Goal: Information Seeking & Learning: Learn about a topic

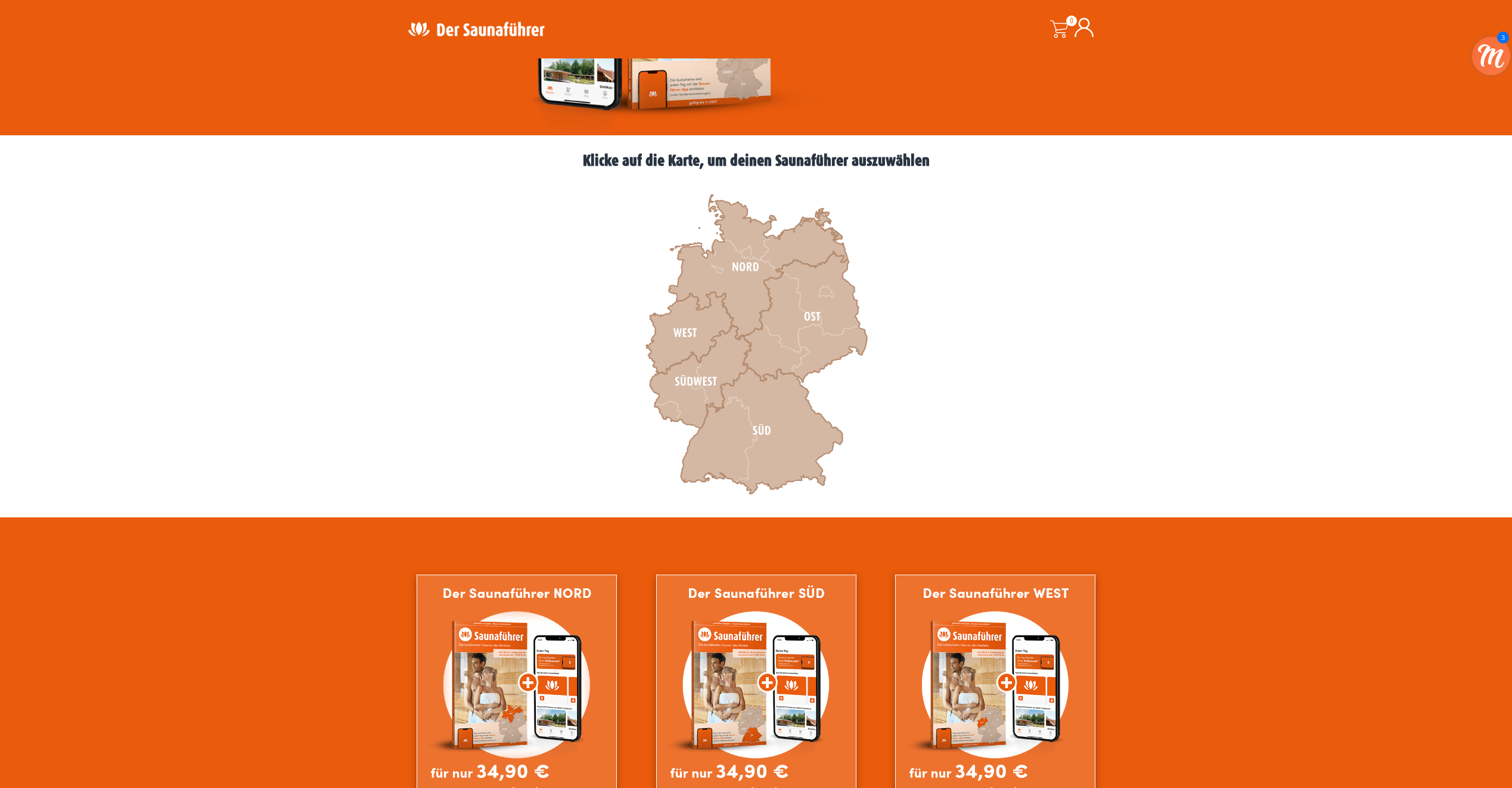
scroll to position [239, 0]
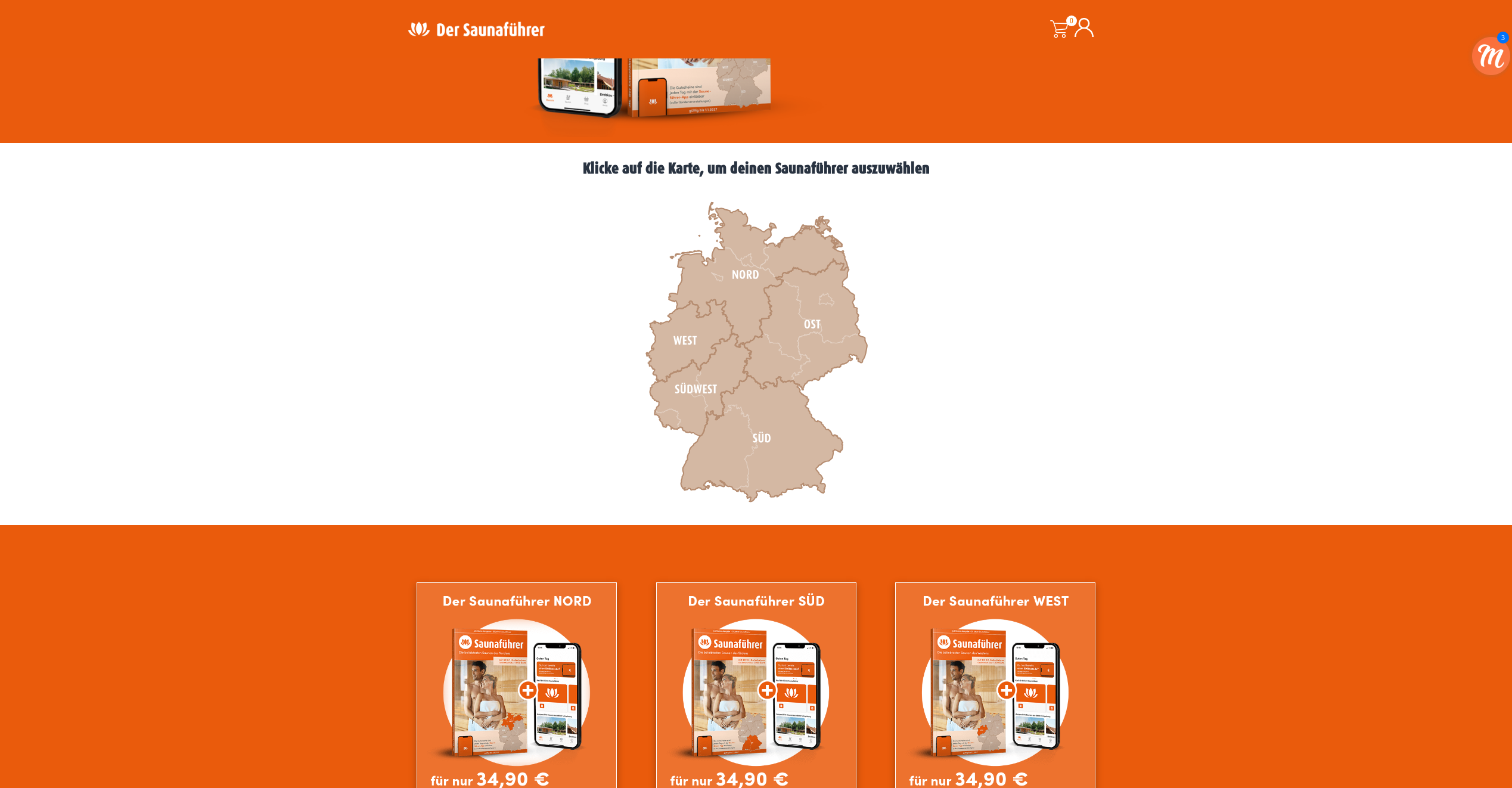
click at [1083, 35] on icon at bounding box center [1084, 27] width 19 height 19
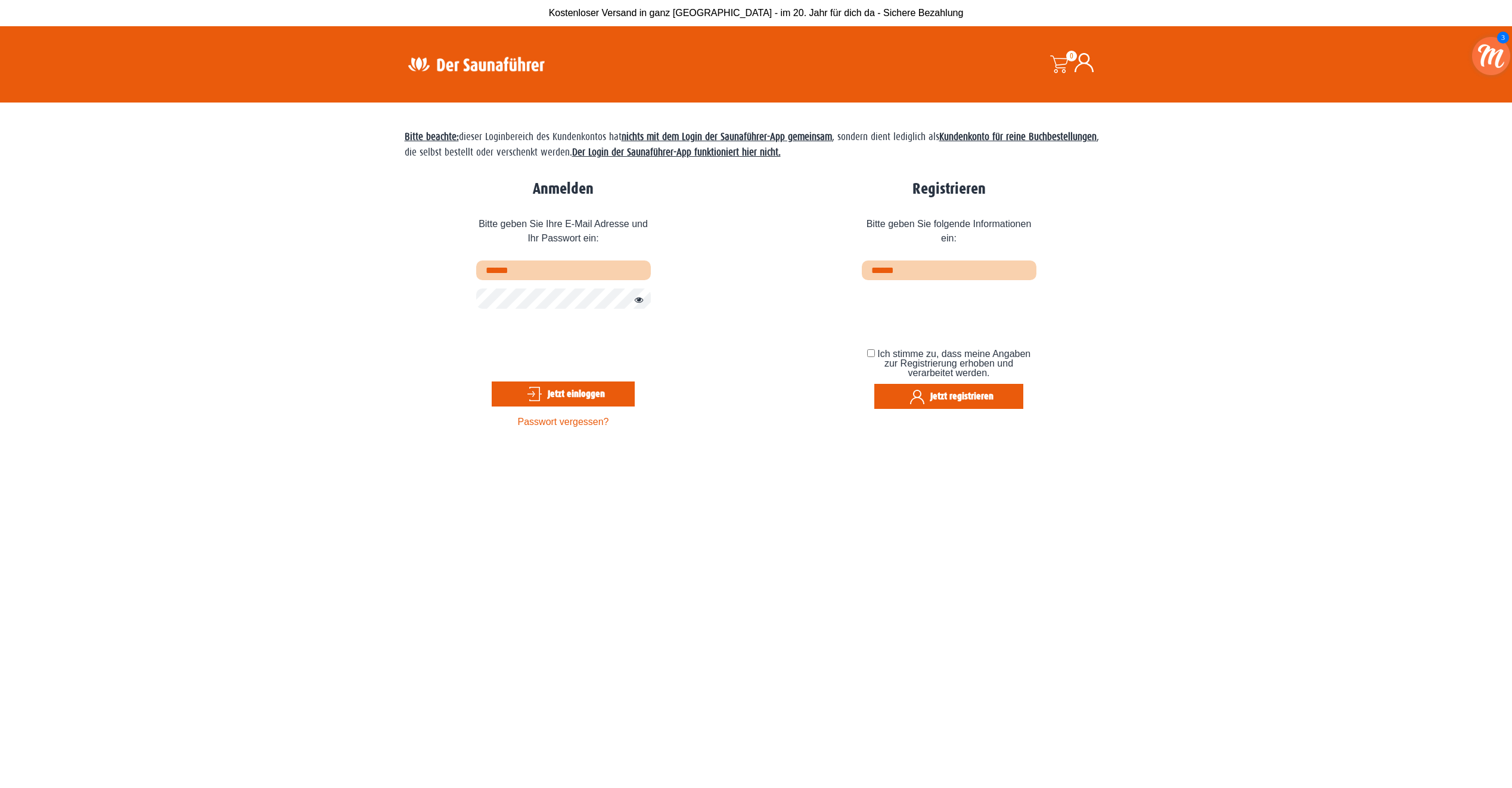
click at [531, 278] on input "text" at bounding box center [564, 270] width 174 height 20
type input "**********"
click at [487, 67] on img at bounding box center [476, 64] width 155 height 23
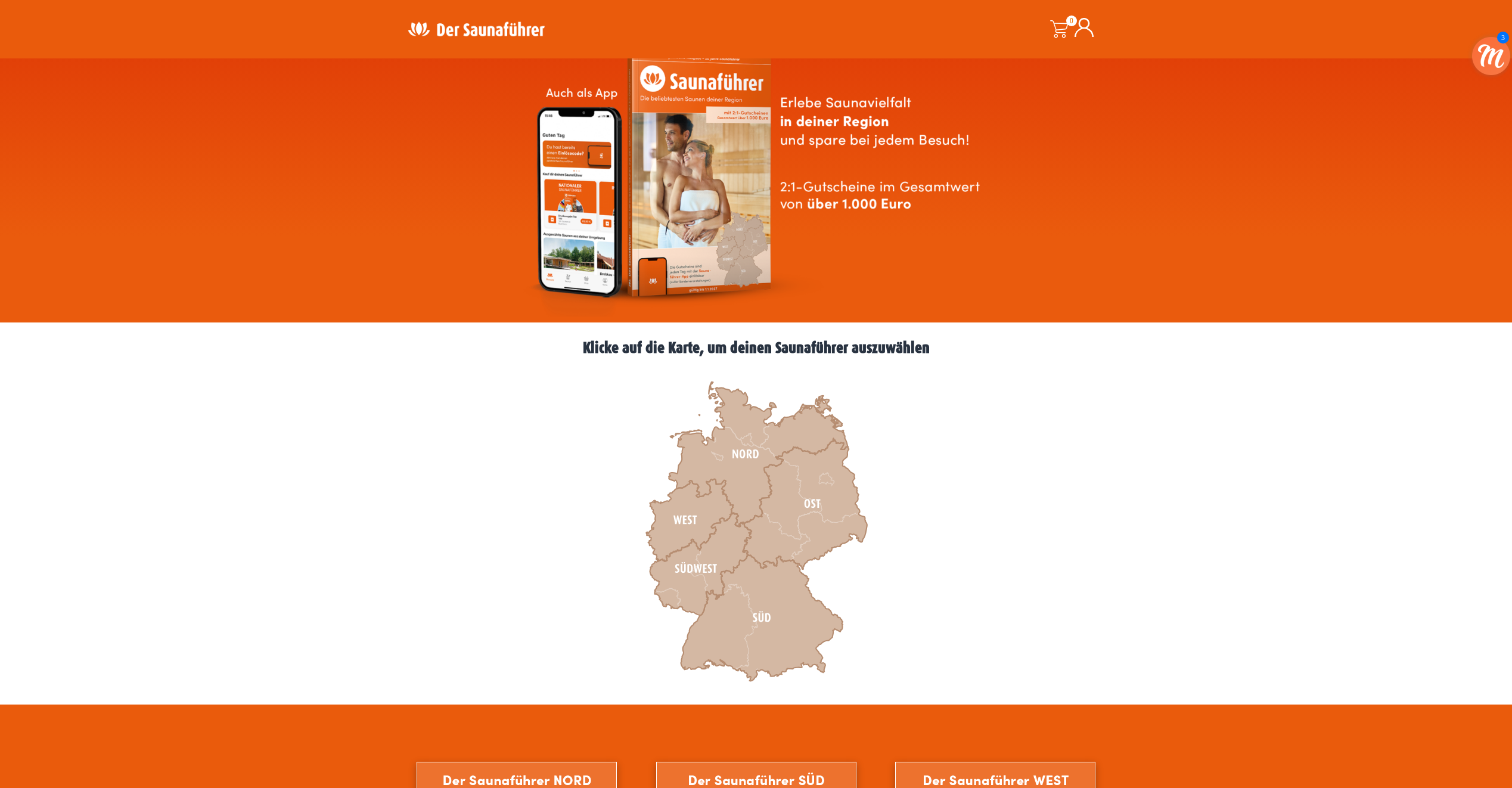
scroll to position [59, 0]
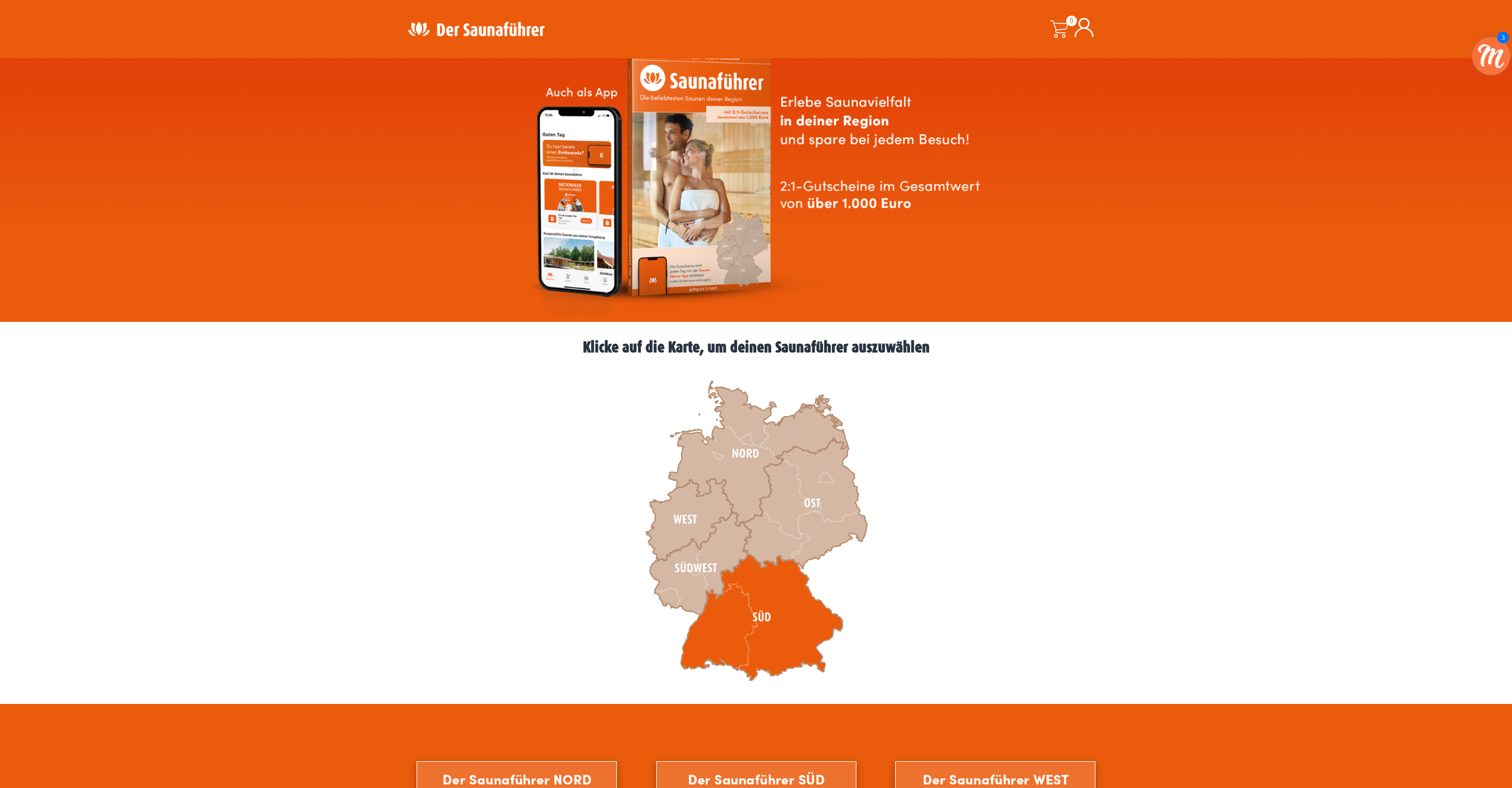
click at [739, 607] on icon at bounding box center [762, 617] width 162 height 126
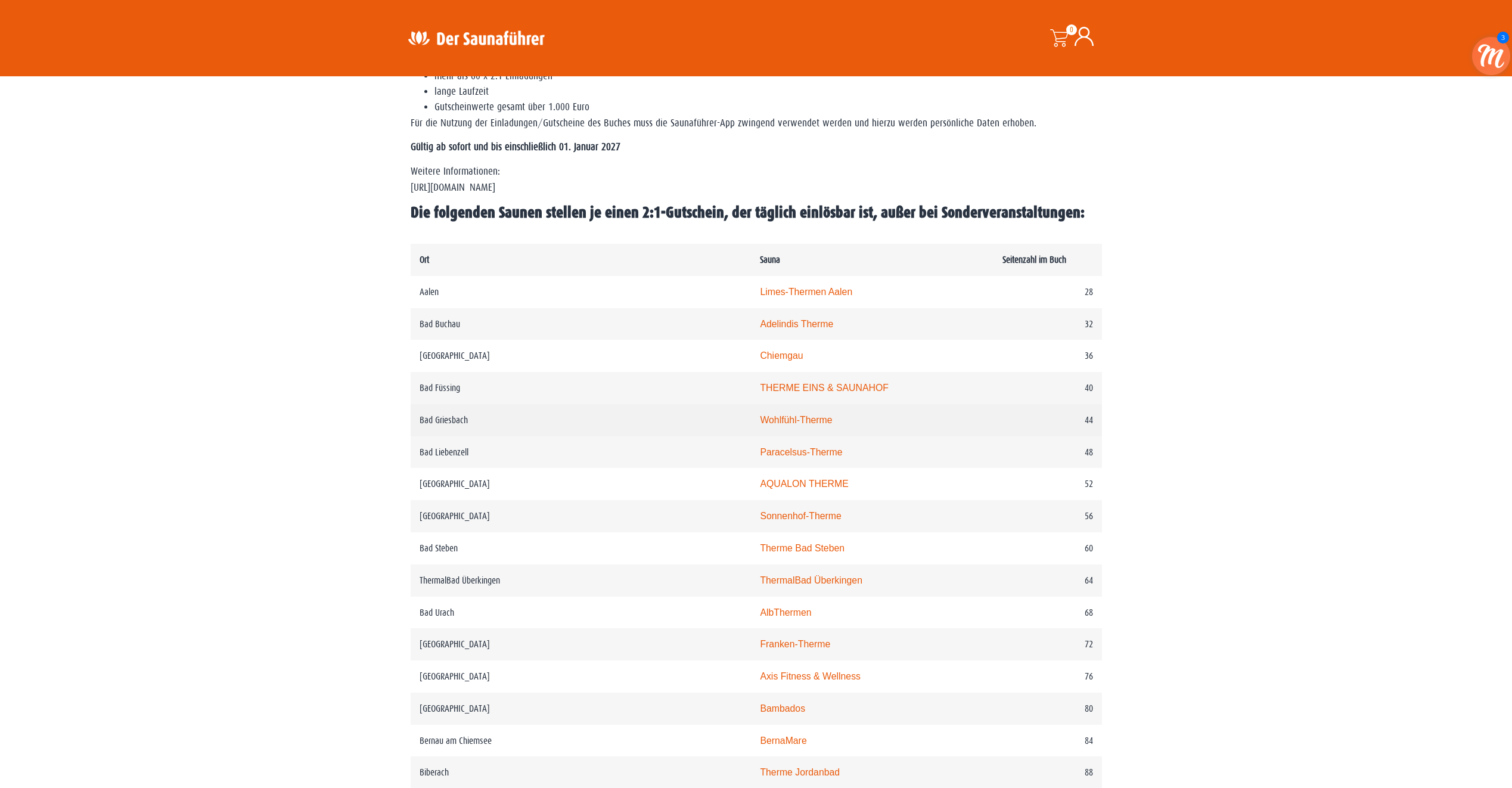
scroll to position [536, 0]
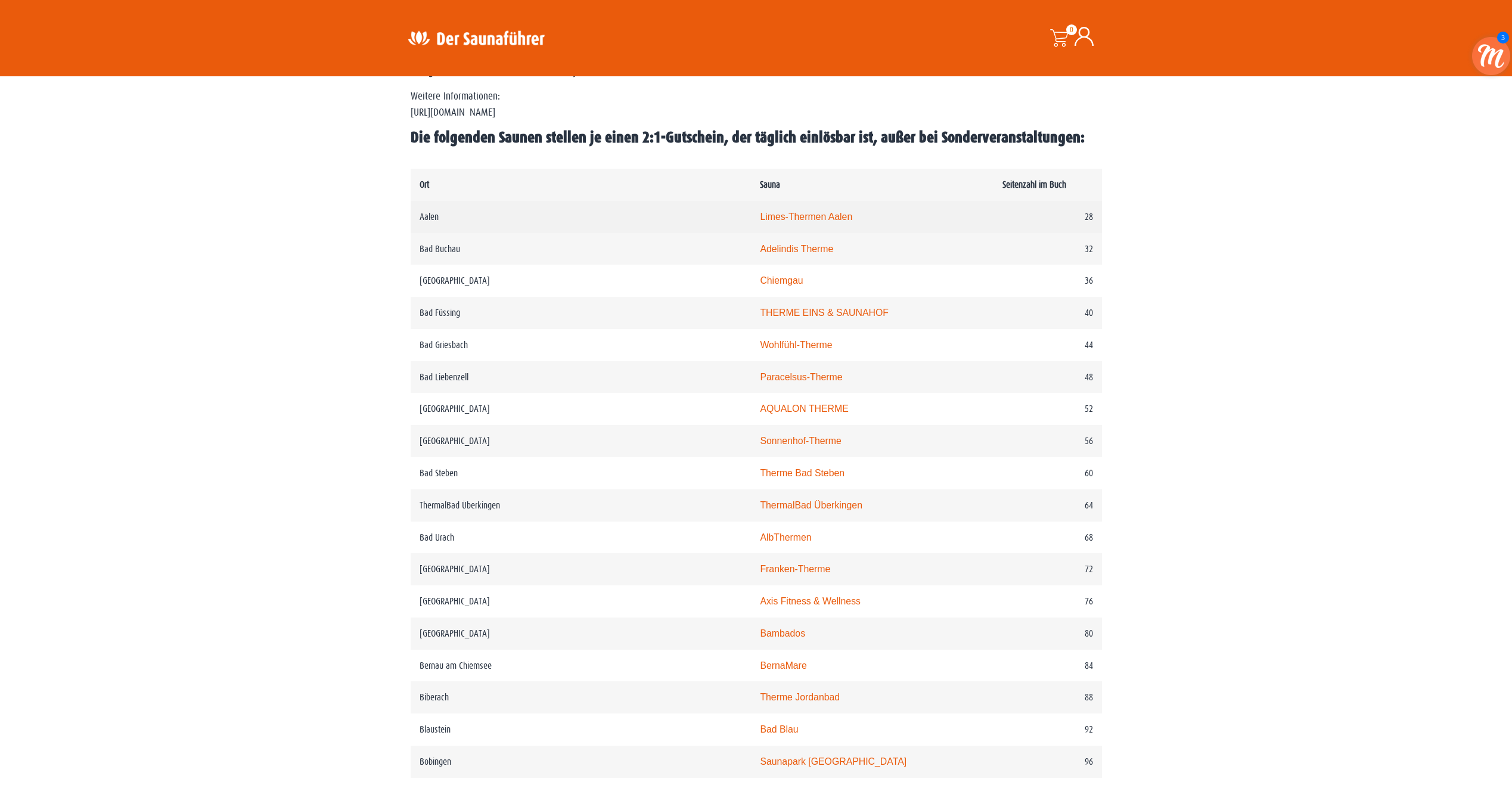
click at [760, 215] on link "Limes-Thermen Aalen" at bounding box center [806, 217] width 93 height 10
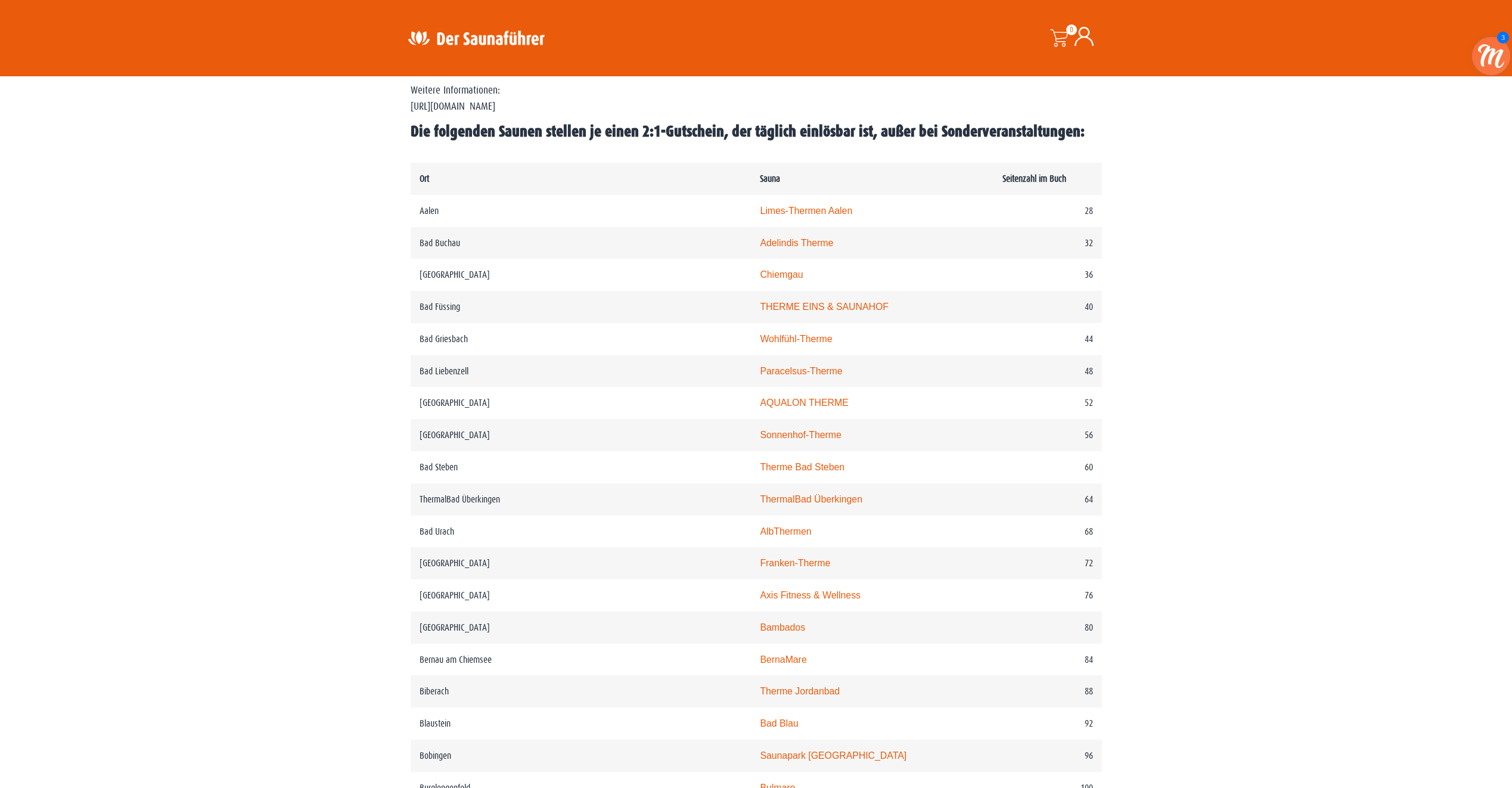
scroll to position [541, 0]
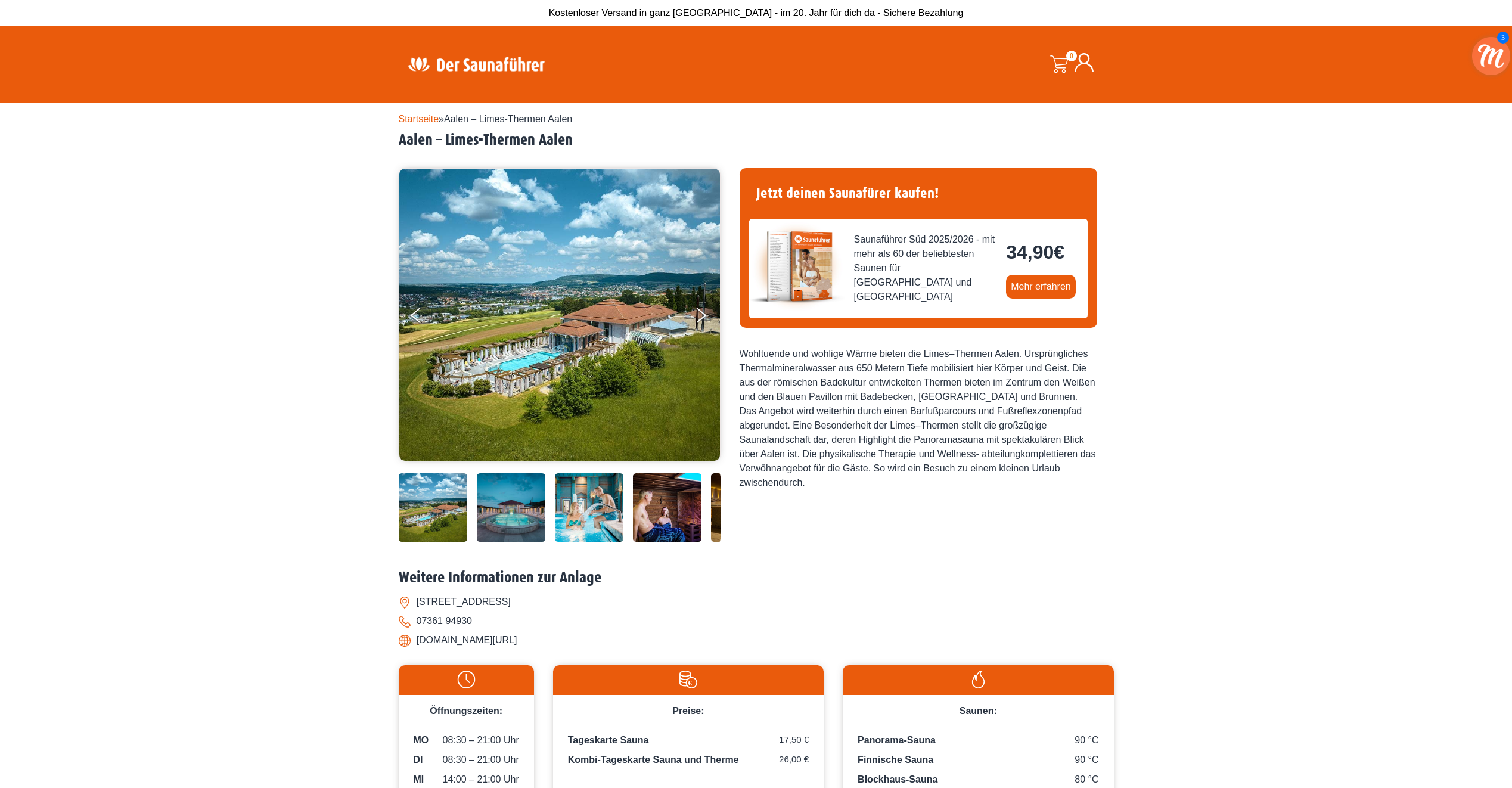
click at [553, 376] on img at bounding box center [559, 315] width 321 height 292
click at [423, 520] on img at bounding box center [433, 507] width 69 height 69
click at [500, 523] on img at bounding box center [511, 507] width 69 height 69
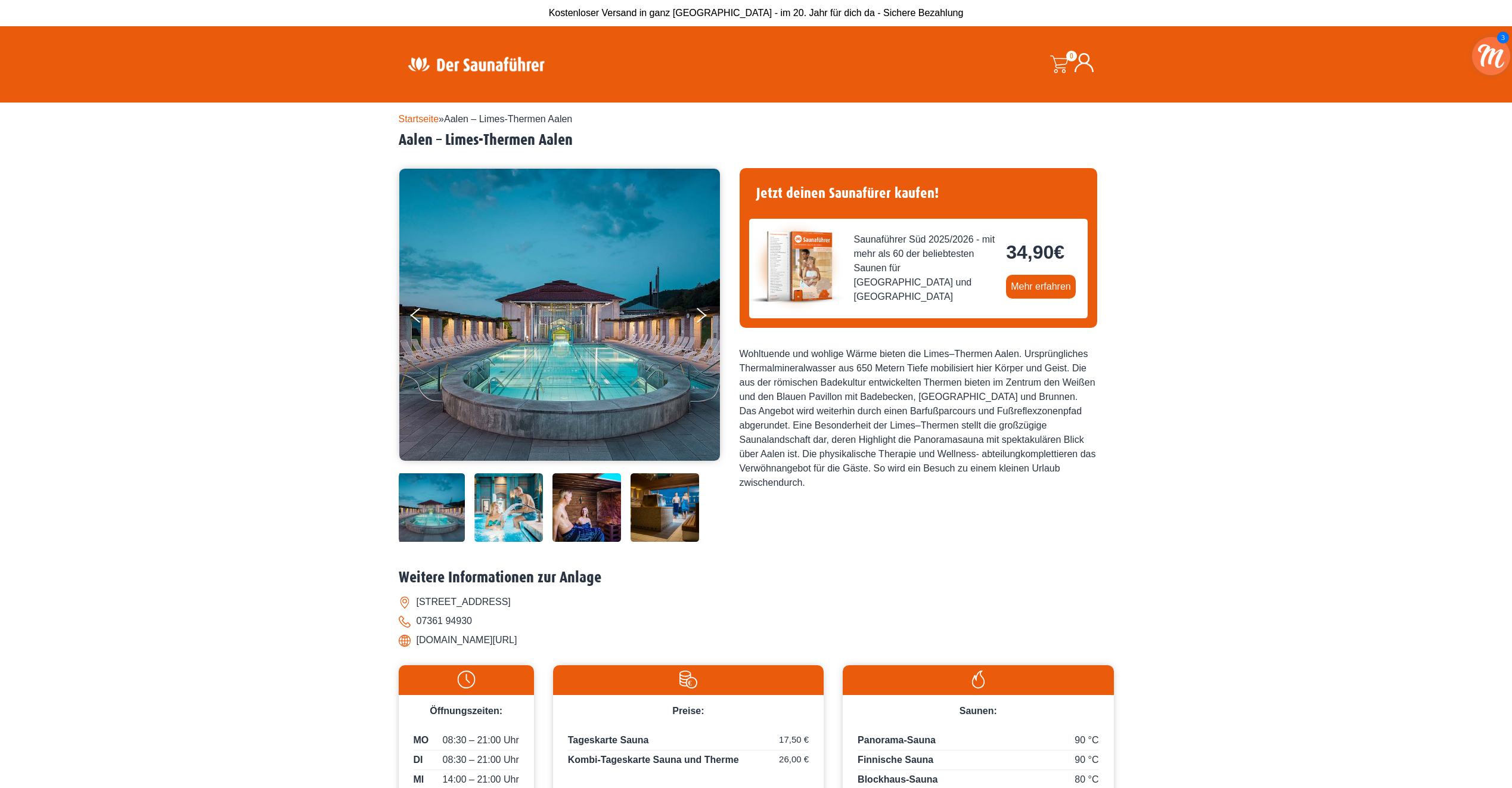
click at [525, 517] on img at bounding box center [508, 507] width 69 height 69
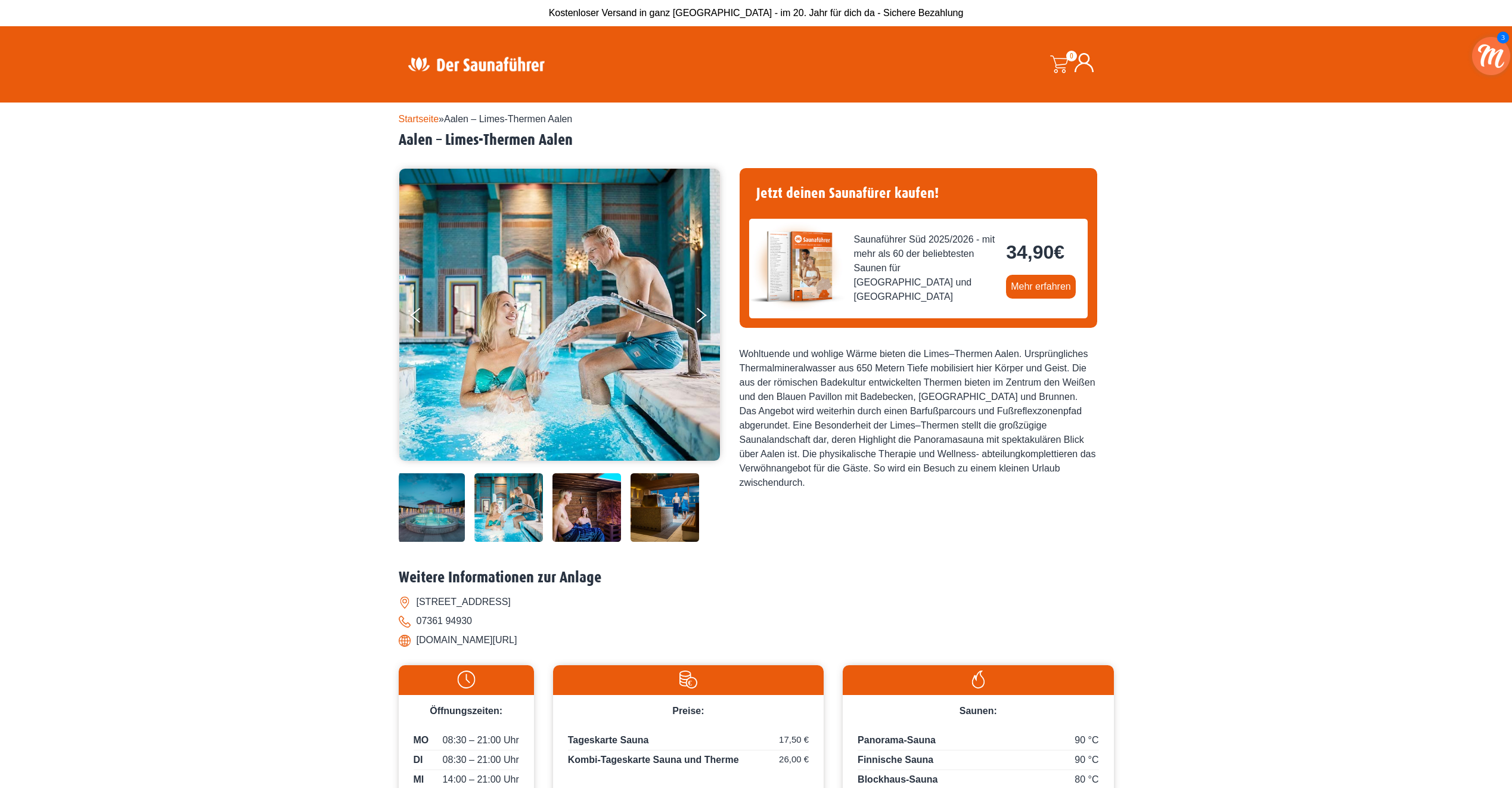
click at [444, 524] on img at bounding box center [431, 507] width 69 height 69
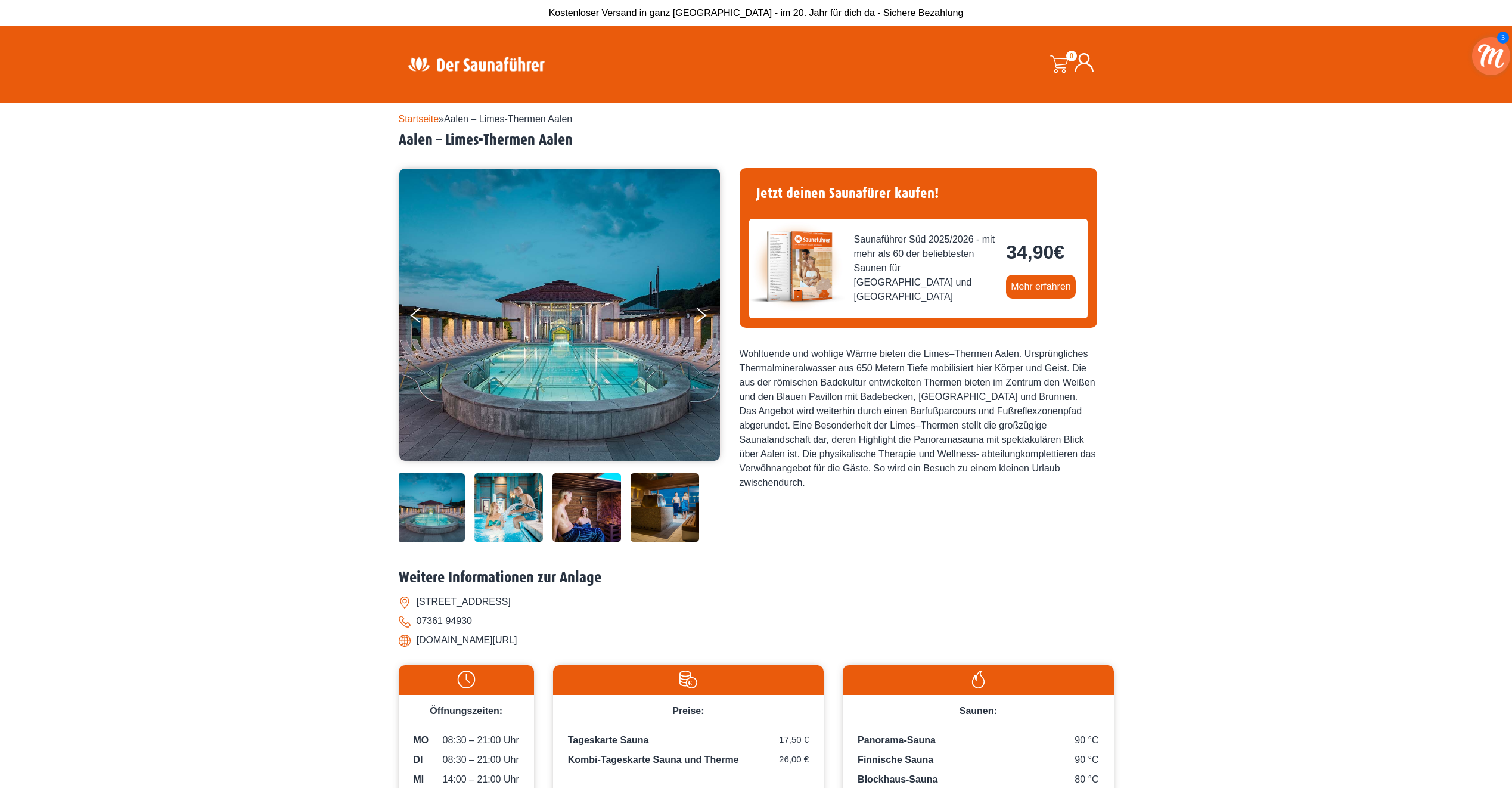
click at [600, 517] on img at bounding box center [587, 507] width 69 height 69
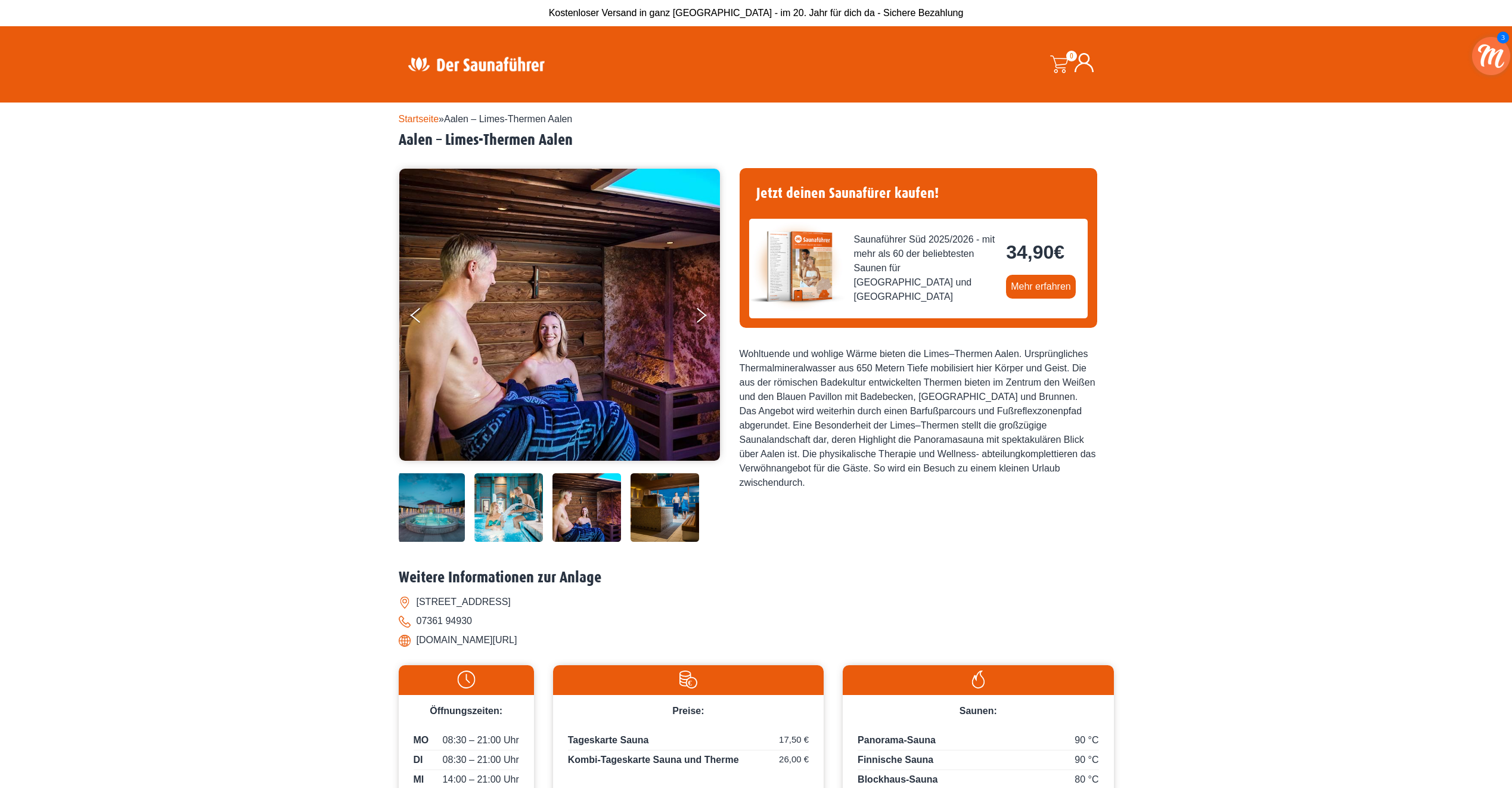
click at [592, 511] on img at bounding box center [587, 507] width 69 height 69
click at [656, 517] on img at bounding box center [664, 507] width 69 height 69
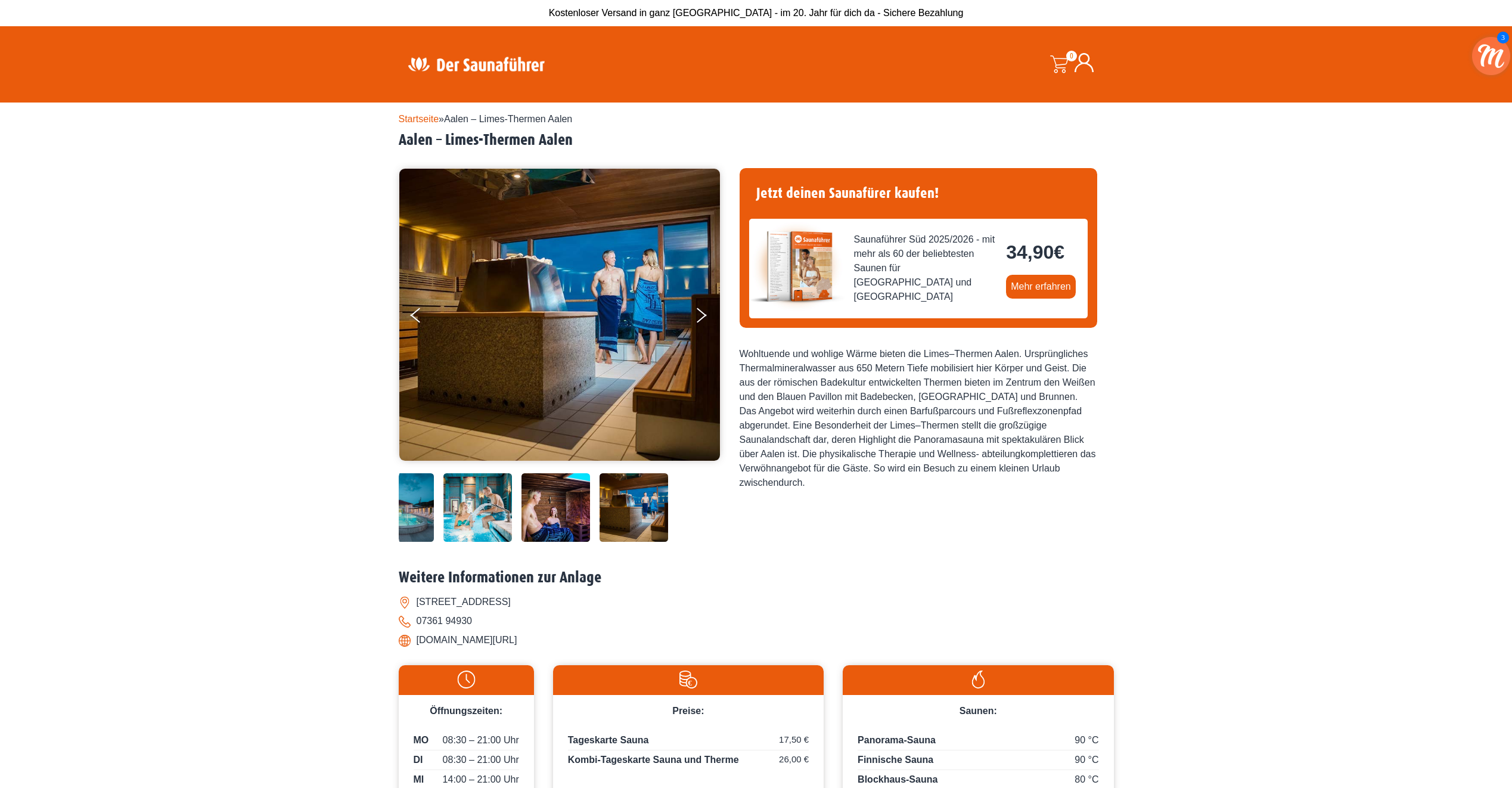
drag, startPoint x: 655, startPoint y: 516, endPoint x: 544, endPoint y: 511, distance: 111.1
click at [544, 511] on div at bounding box center [489, 507] width 402 height 69
